Goal: Transaction & Acquisition: Purchase product/service

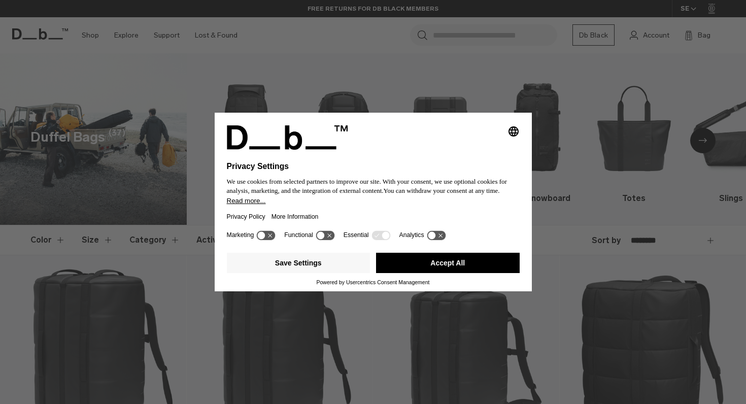
click at [406, 263] on button "Accept All" at bounding box center [448, 263] width 144 height 20
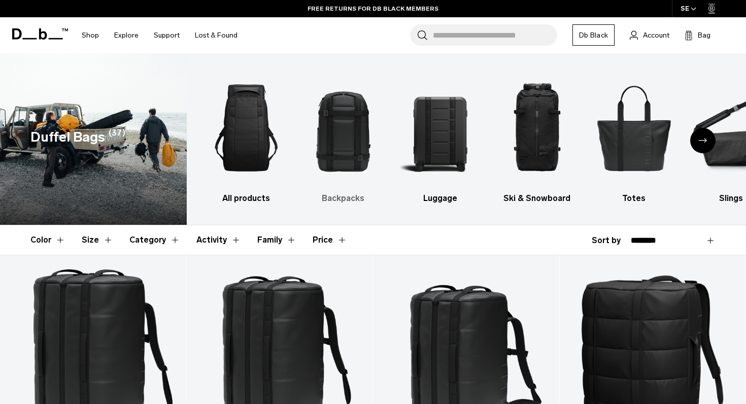
click at [345, 127] on img "2 / 10" at bounding box center [342, 127] width 79 height 119
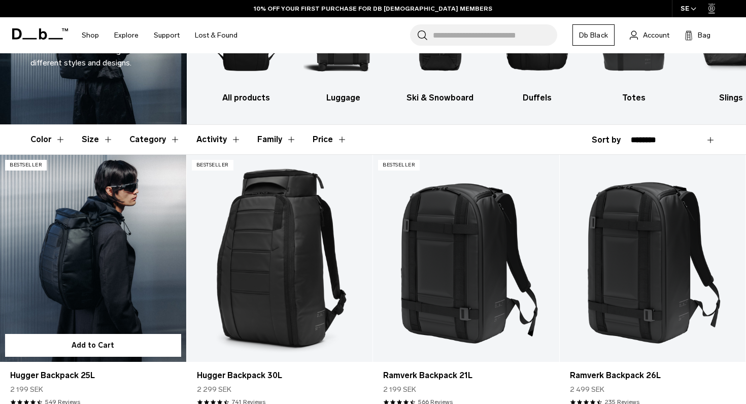
scroll to position [104, 0]
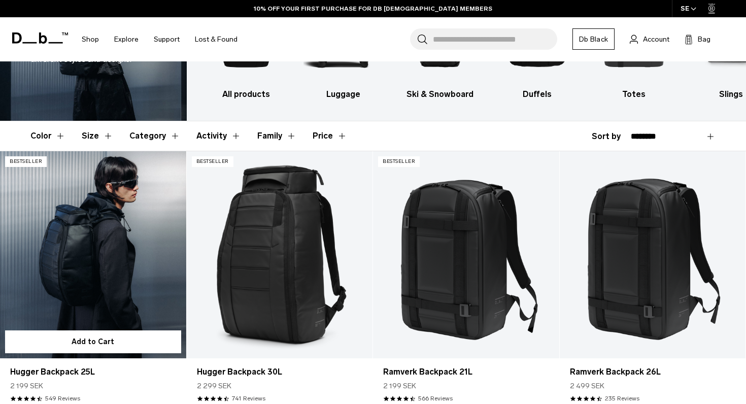
click at [109, 256] on link "Hugger Backpack 25L" at bounding box center [93, 254] width 186 height 206
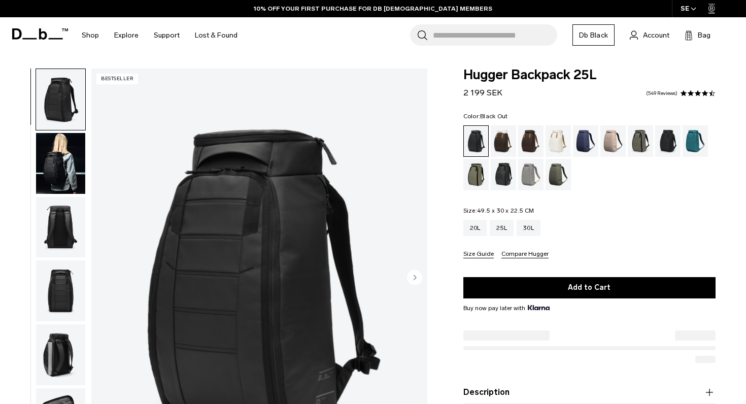
click at [63, 235] on img "button" at bounding box center [60, 227] width 49 height 61
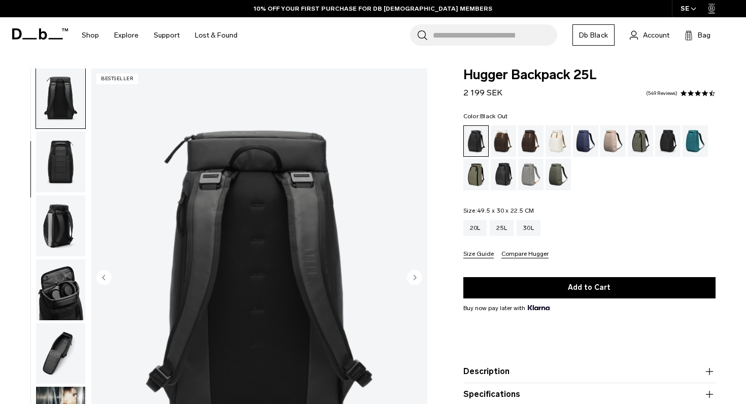
scroll to position [129, 0]
click at [249, 246] on img "3 / 11" at bounding box center [259, 278] width 336 height 420
